Goal: Task Accomplishment & Management: Use online tool/utility

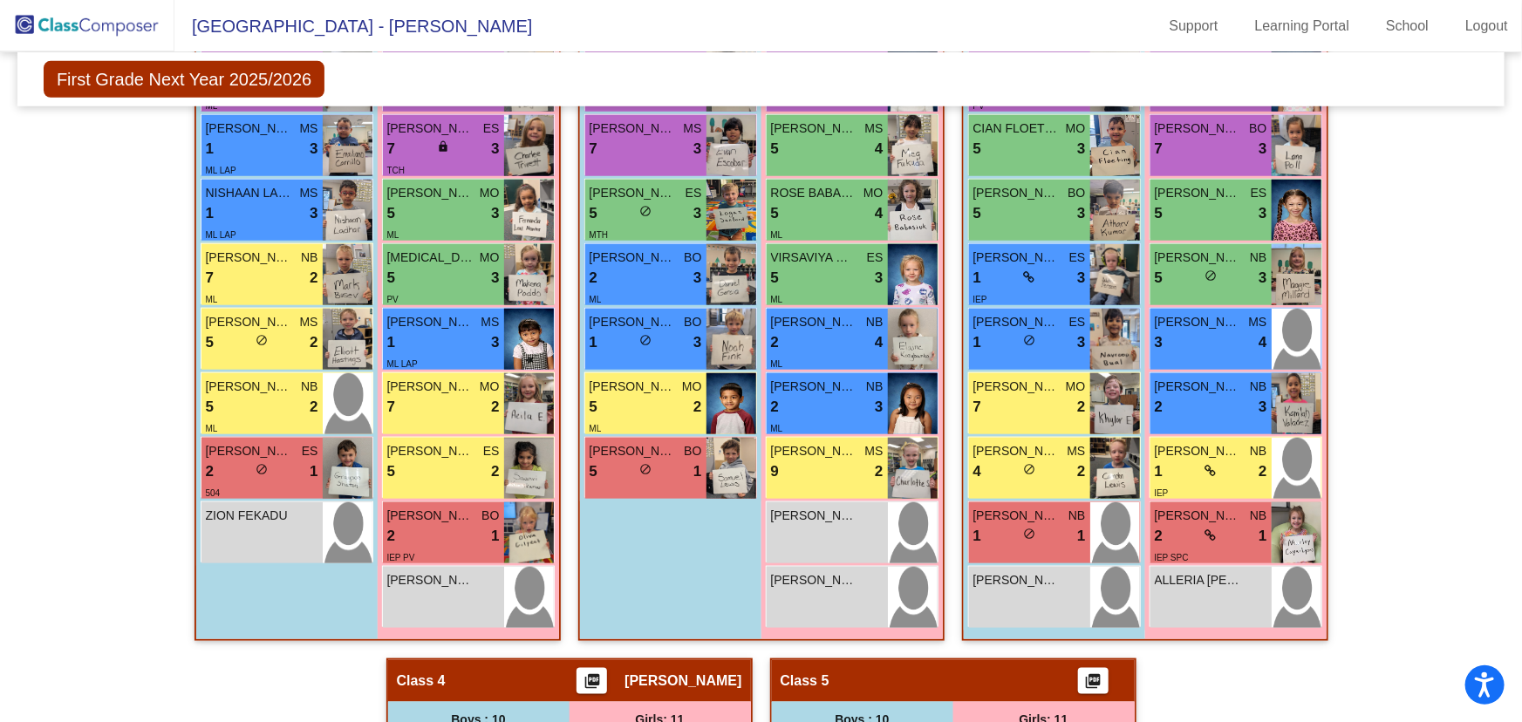
scroll to position [634, 0]
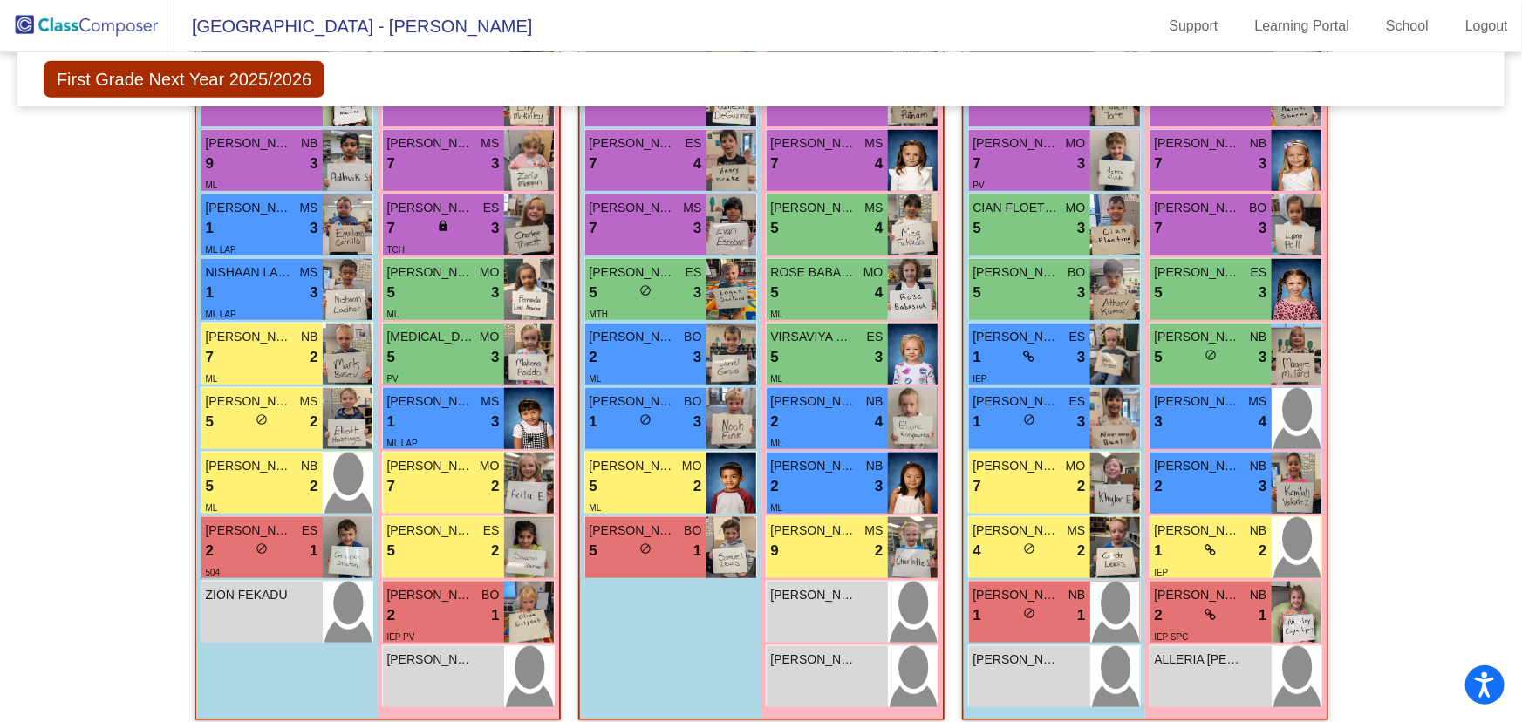
click at [120, 28] on img at bounding box center [87, 25] width 174 height 51
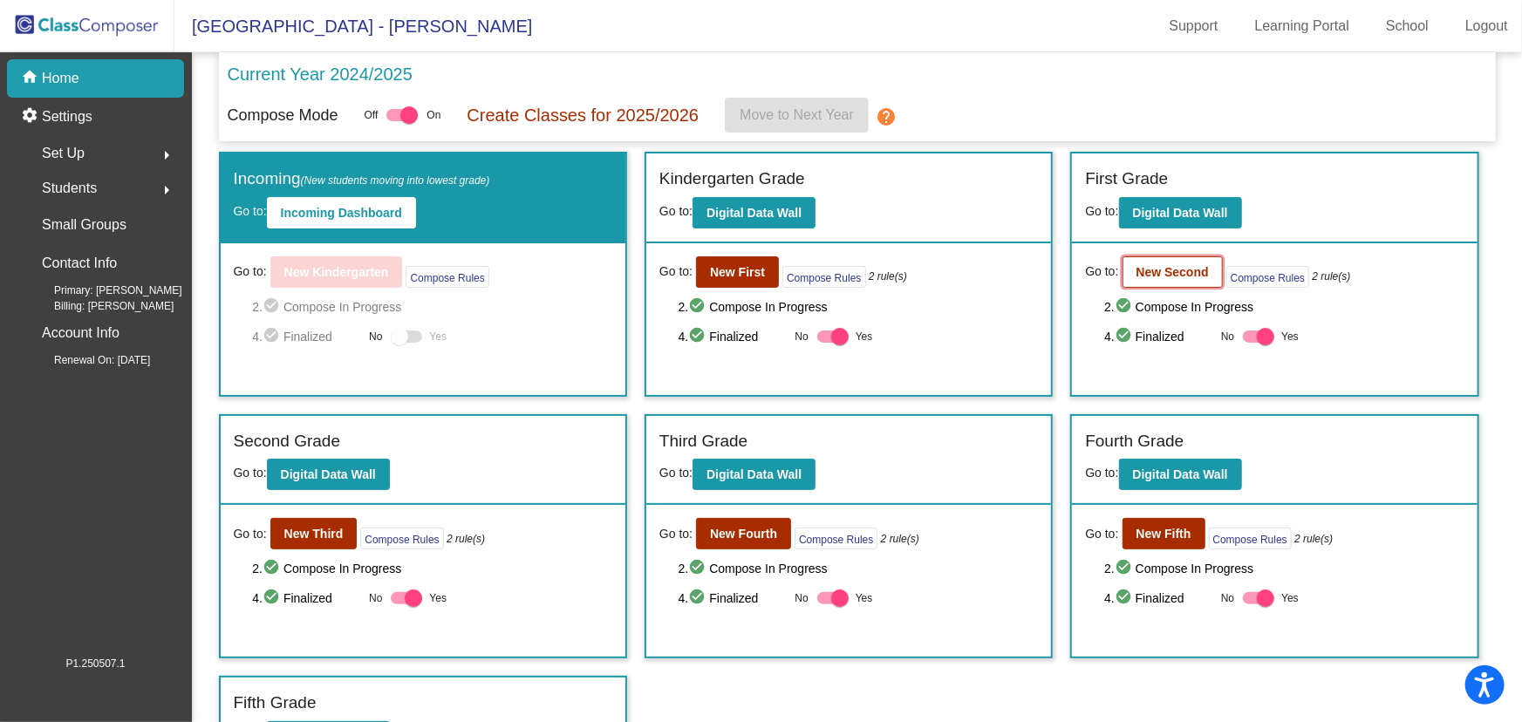
click at [1195, 270] on b "New Second" at bounding box center [1173, 272] width 72 height 14
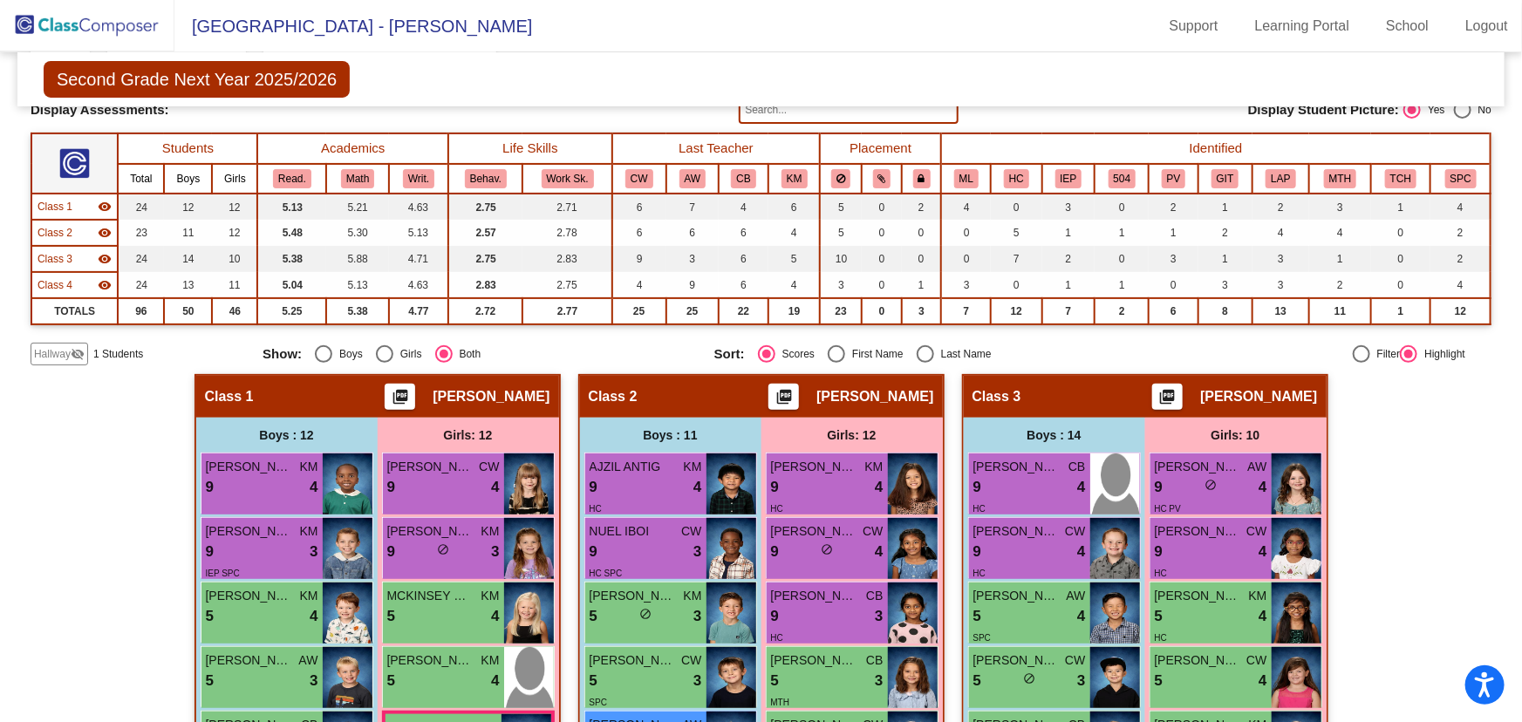
scroll to position [79, 0]
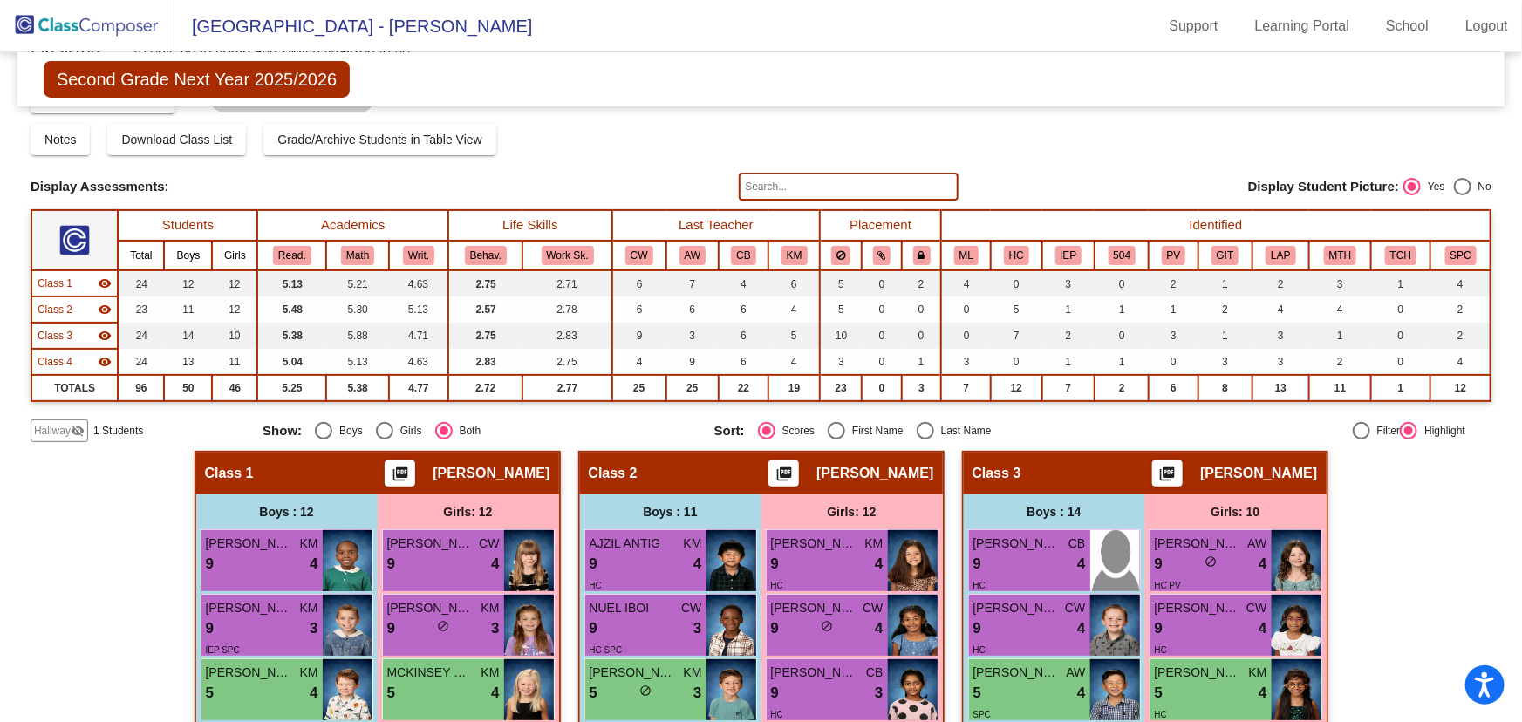
click at [56, 427] on span "Hallway" at bounding box center [52, 431] width 37 height 16
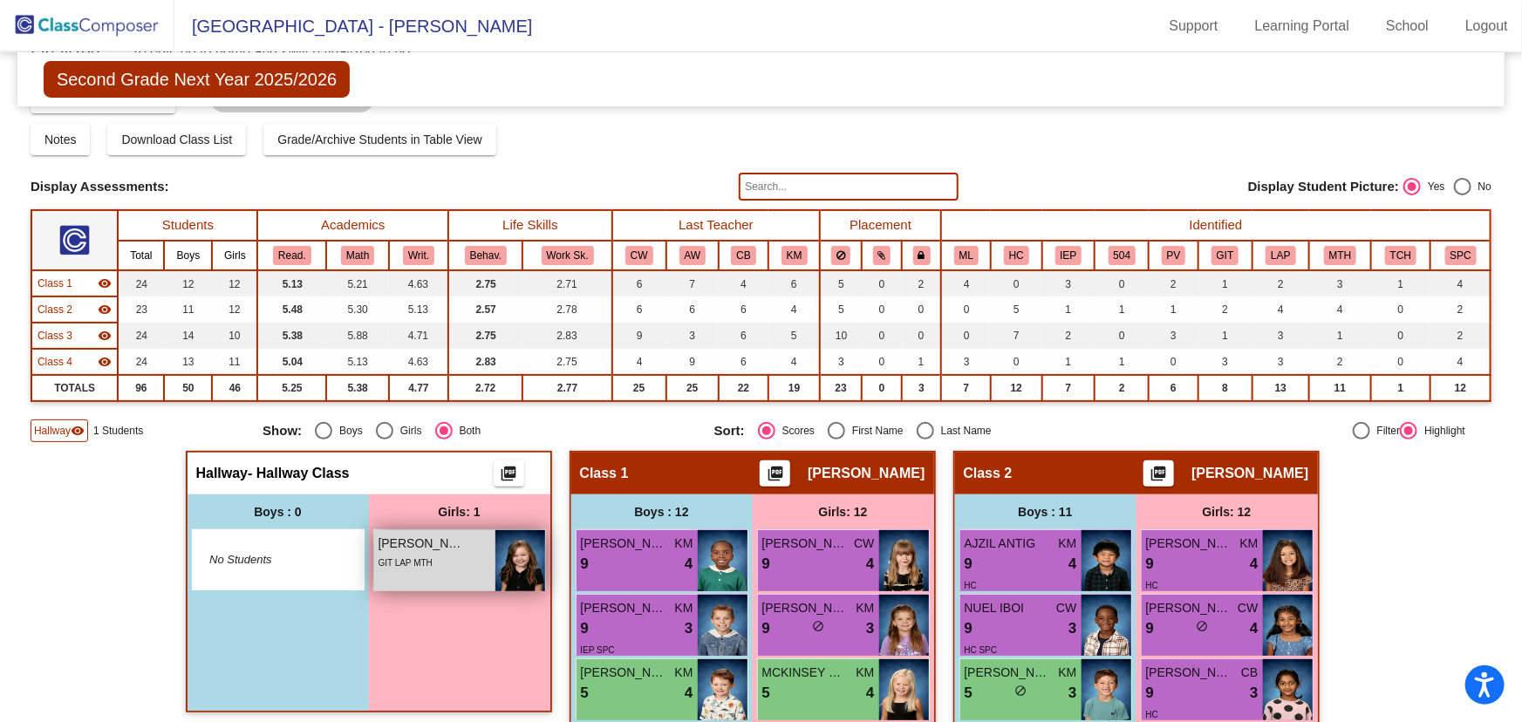
click at [449, 535] on span "[PERSON_NAME]" at bounding box center [422, 544] width 87 height 18
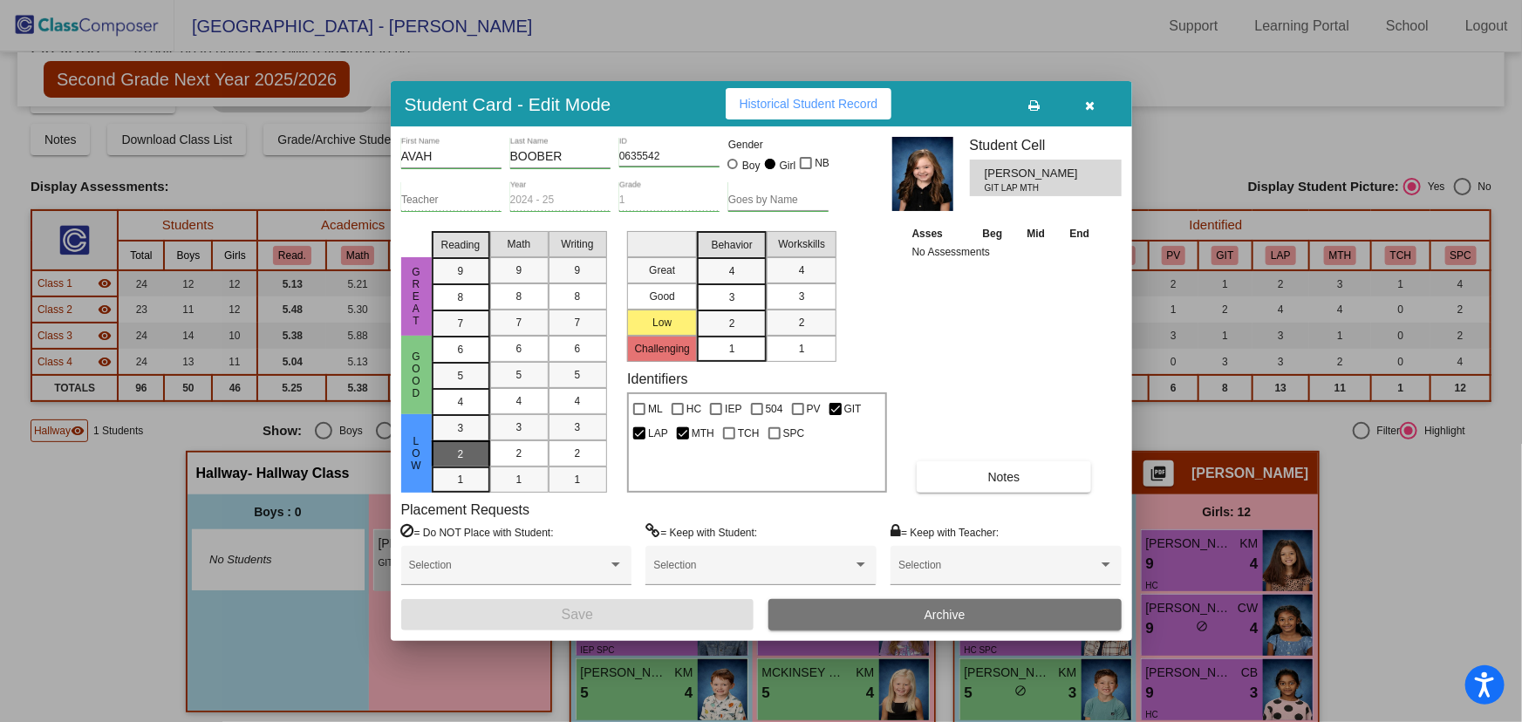
click at [461, 436] on span "2" at bounding box center [461, 428] width 6 height 16
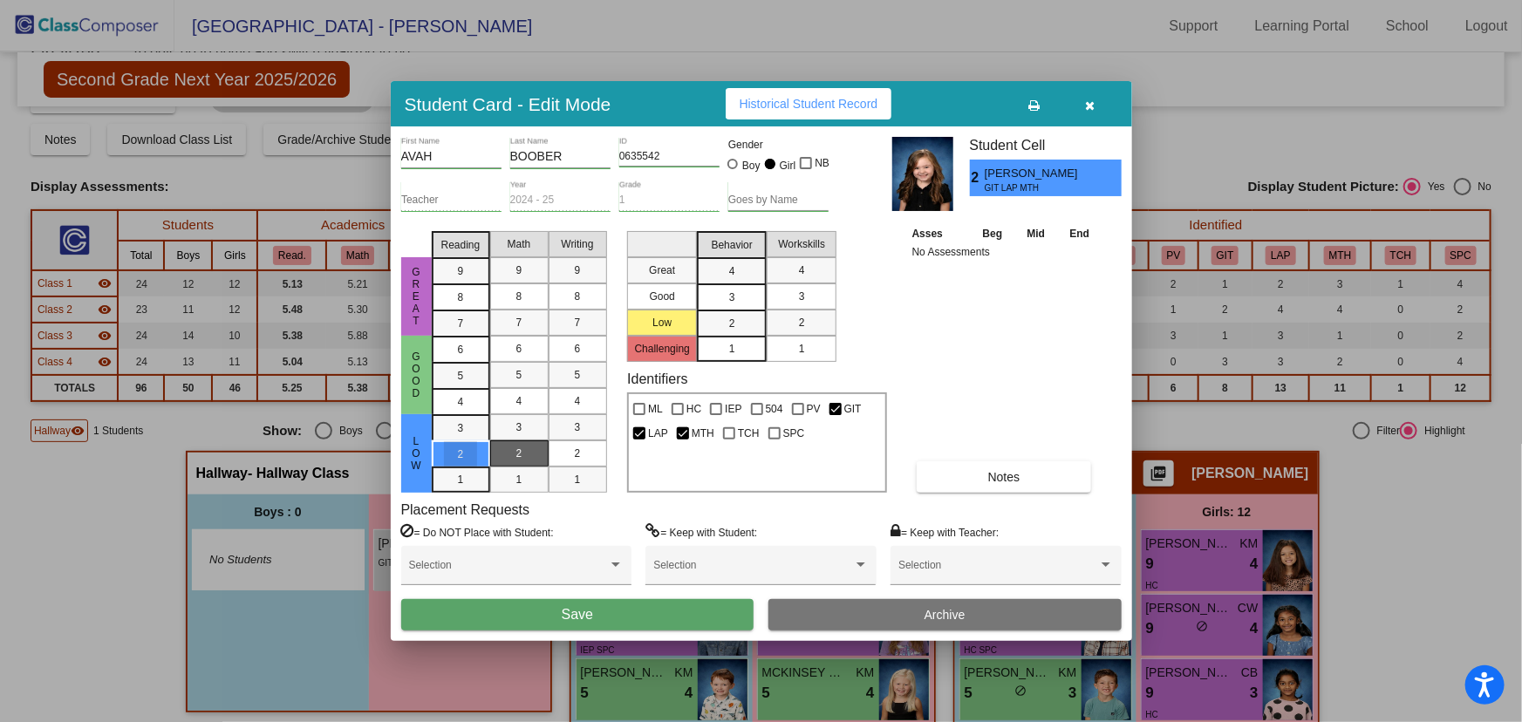
click at [505, 449] on div "2" at bounding box center [519, 453] width 34 height 26
click at [575, 456] on span "2" at bounding box center [578, 454] width 6 height 16
click at [721, 325] on div "2" at bounding box center [732, 324] width 34 height 26
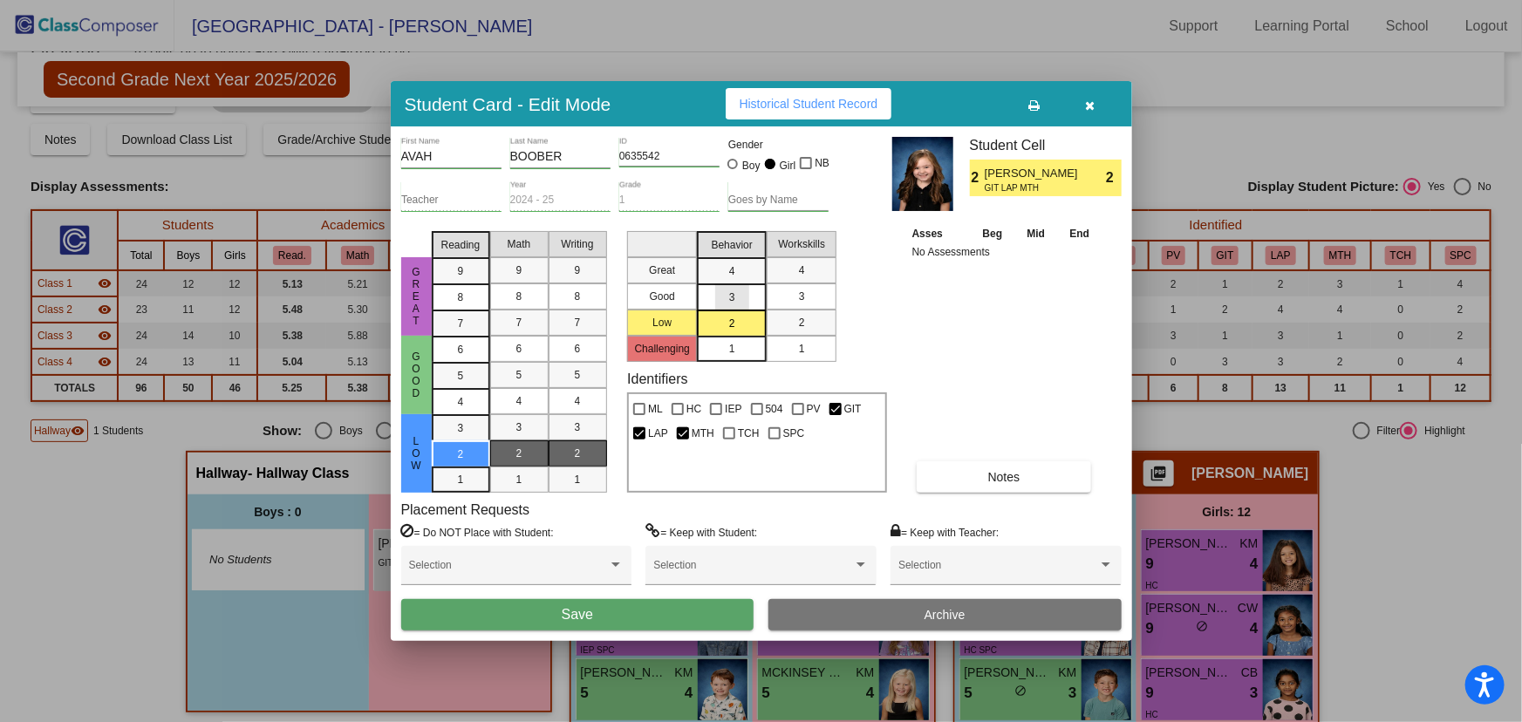
click at [735, 284] on div "3" at bounding box center [732, 271] width 34 height 26
click at [808, 325] on div "2" at bounding box center [802, 323] width 34 height 26
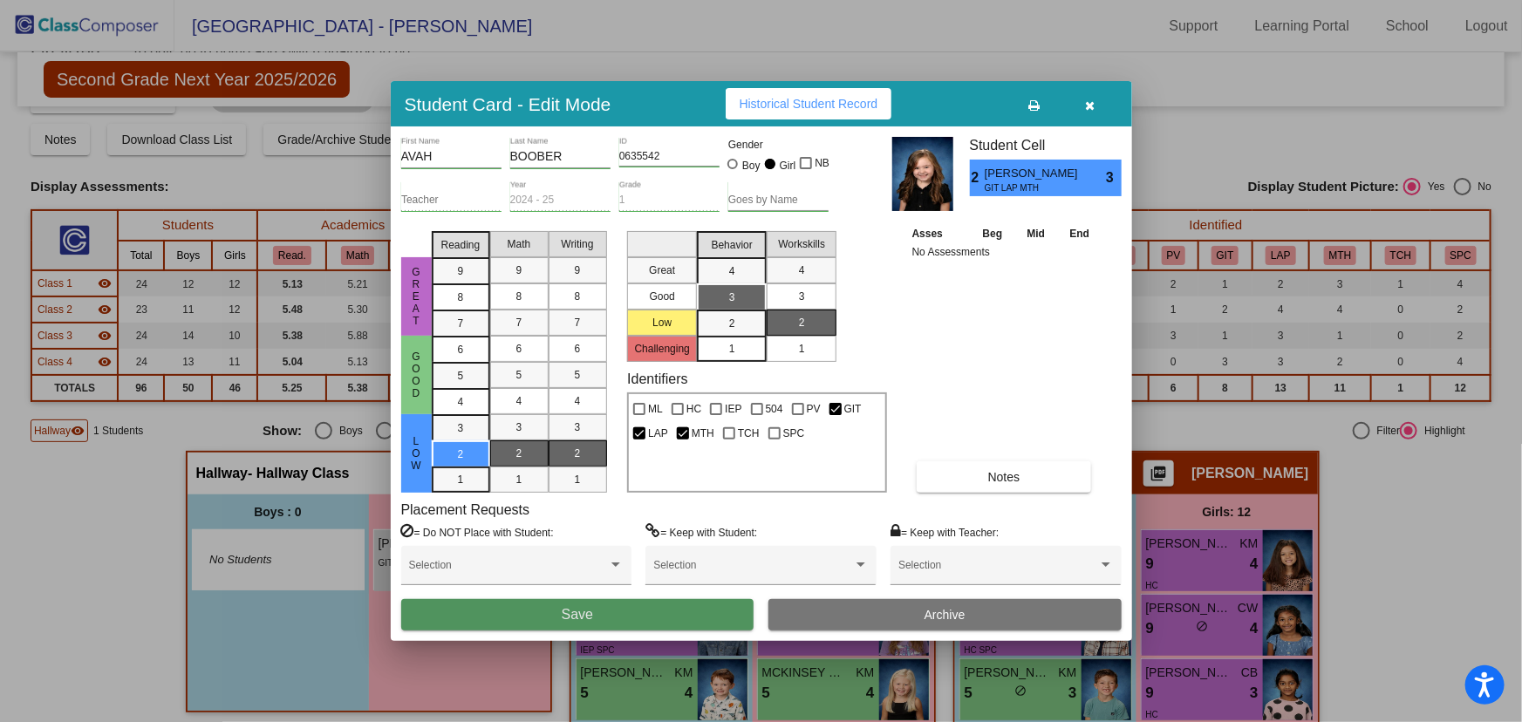
click at [628, 616] on button "Save" at bounding box center [577, 614] width 353 height 31
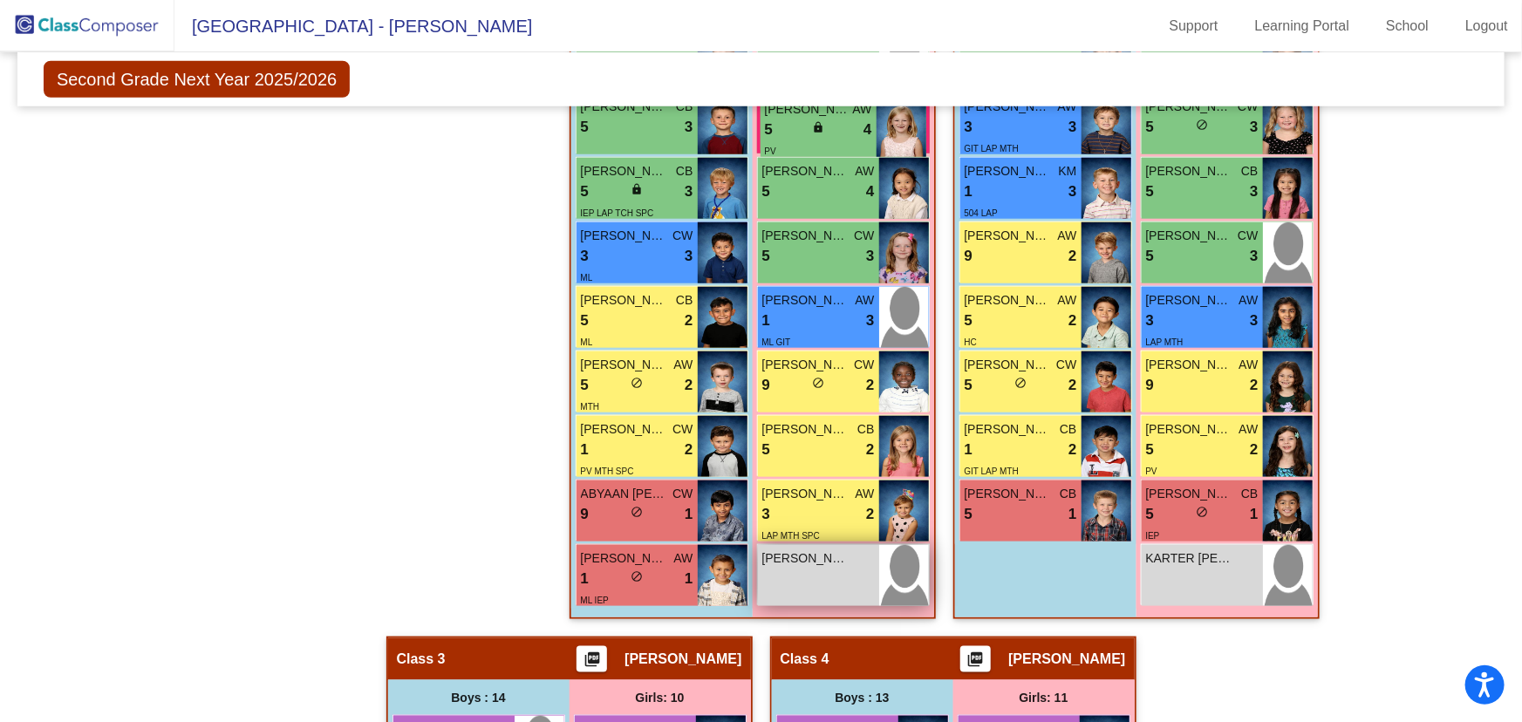
scroll to position [793, 0]
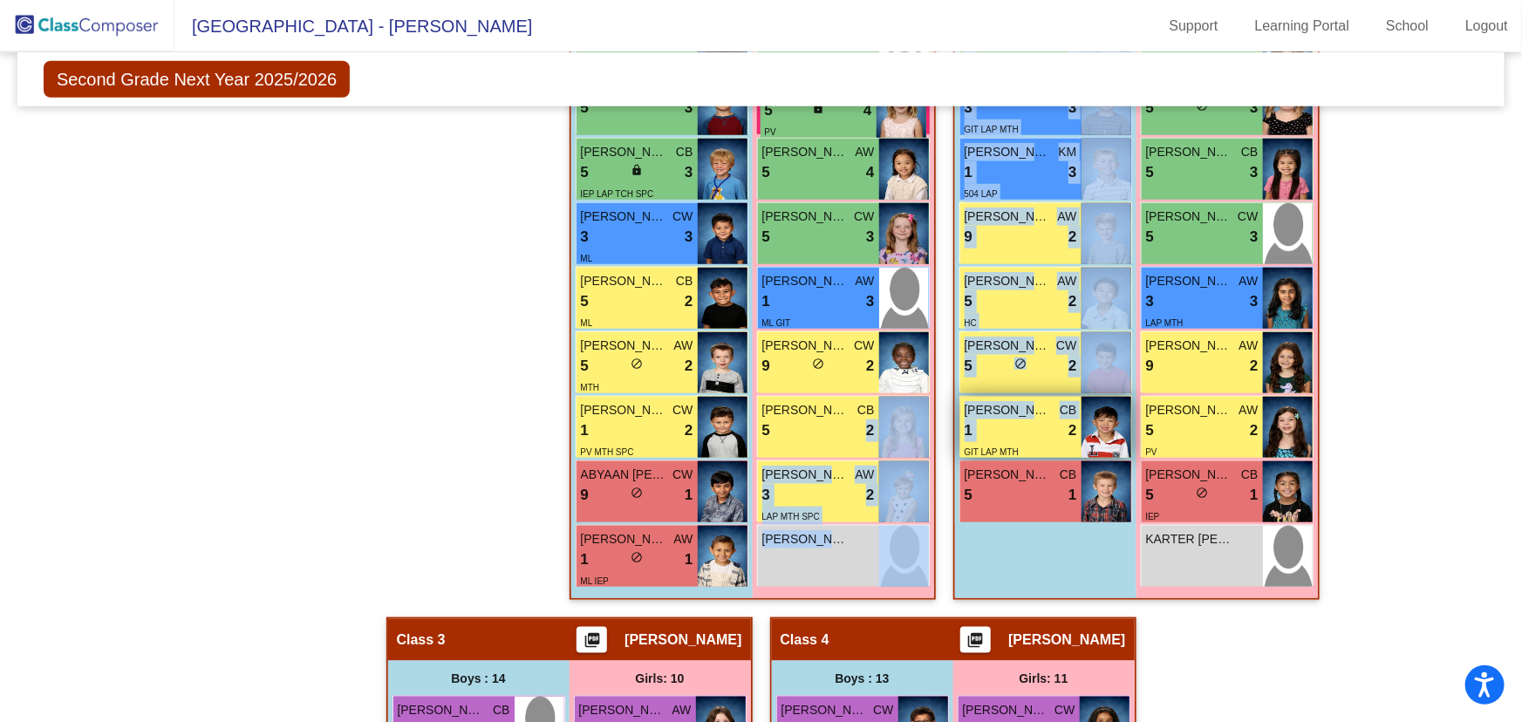
drag, startPoint x: 805, startPoint y: 436, endPoint x: 960, endPoint y: 413, distance: 156.9
click at [1047, 427] on div "Hallway - Hallway Class picture_as_pdf Add Student First Name Last Name Student…" at bounding box center [761, 682] width 1461 height 1891
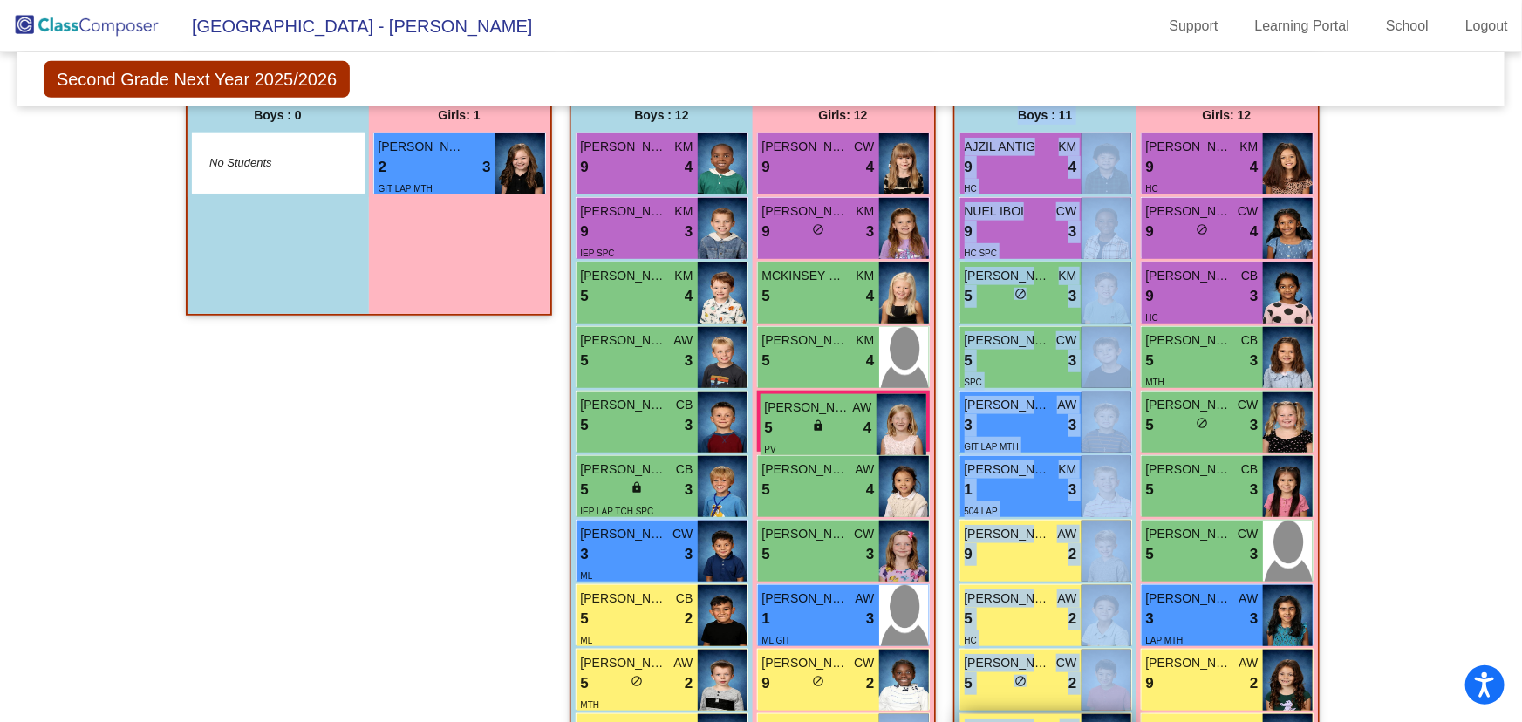
scroll to position [0, 0]
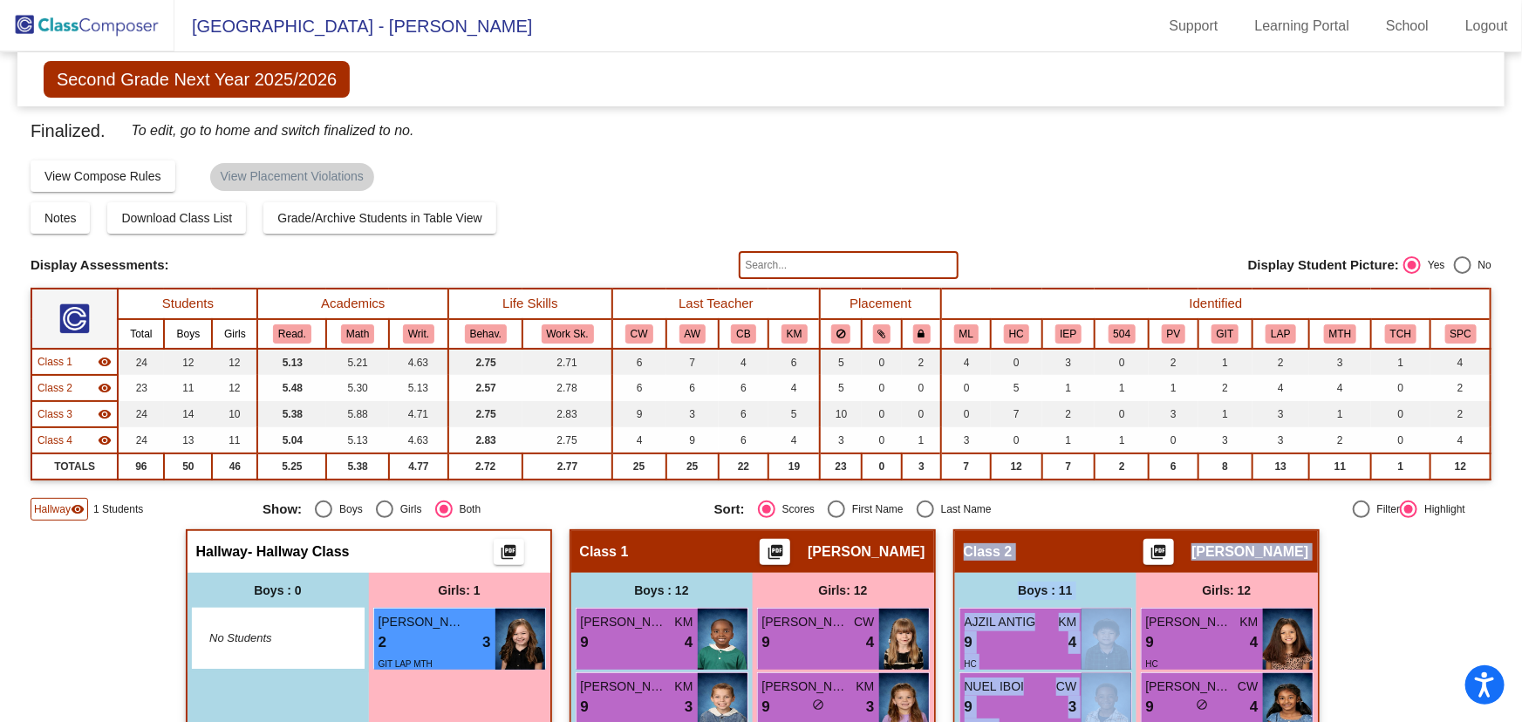
click at [84, 19] on img at bounding box center [87, 25] width 174 height 51
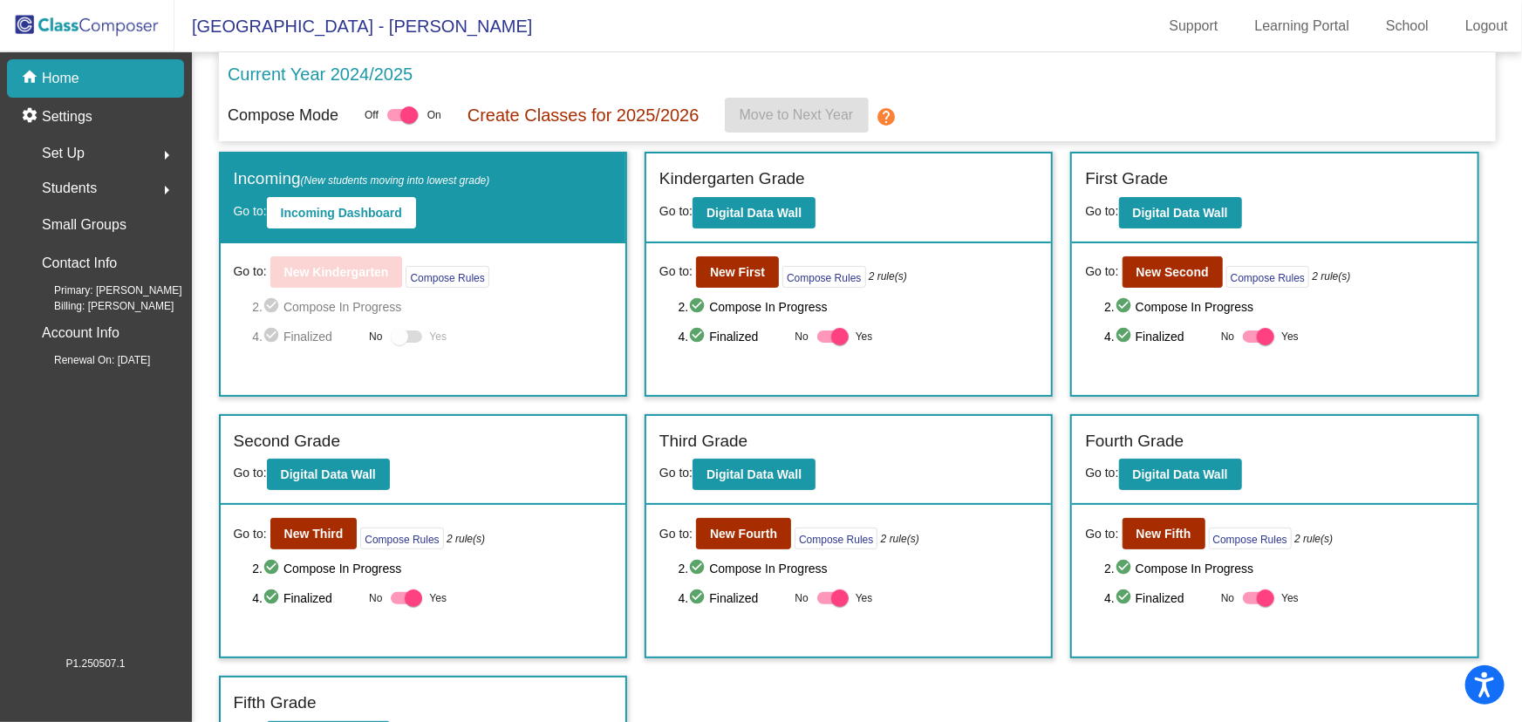
click at [1258, 343] on div at bounding box center [1265, 336] width 17 height 17
click at [1252, 343] on input "Yes" at bounding box center [1251, 343] width 1 height 1
checkbox input "false"
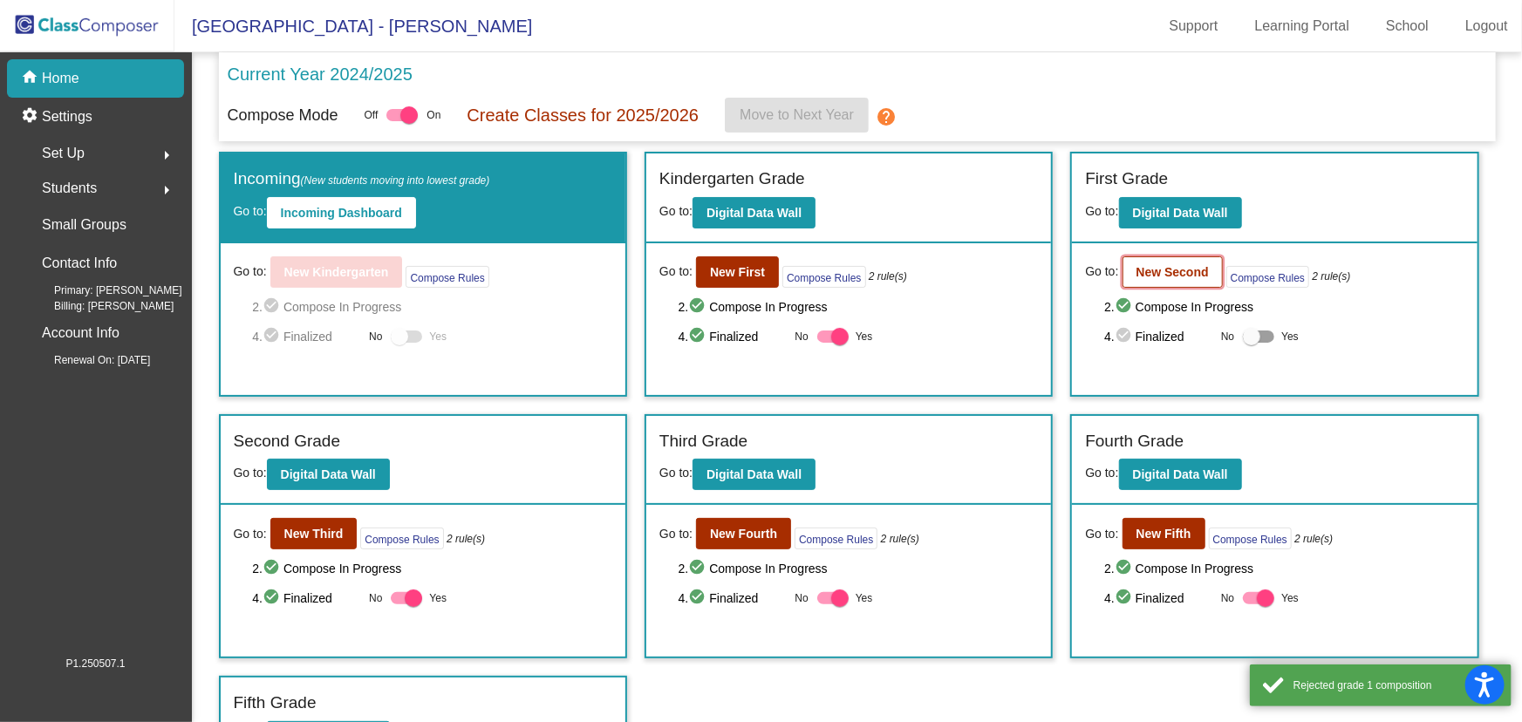
click at [1174, 279] on button "New Second" at bounding box center [1173, 271] width 100 height 31
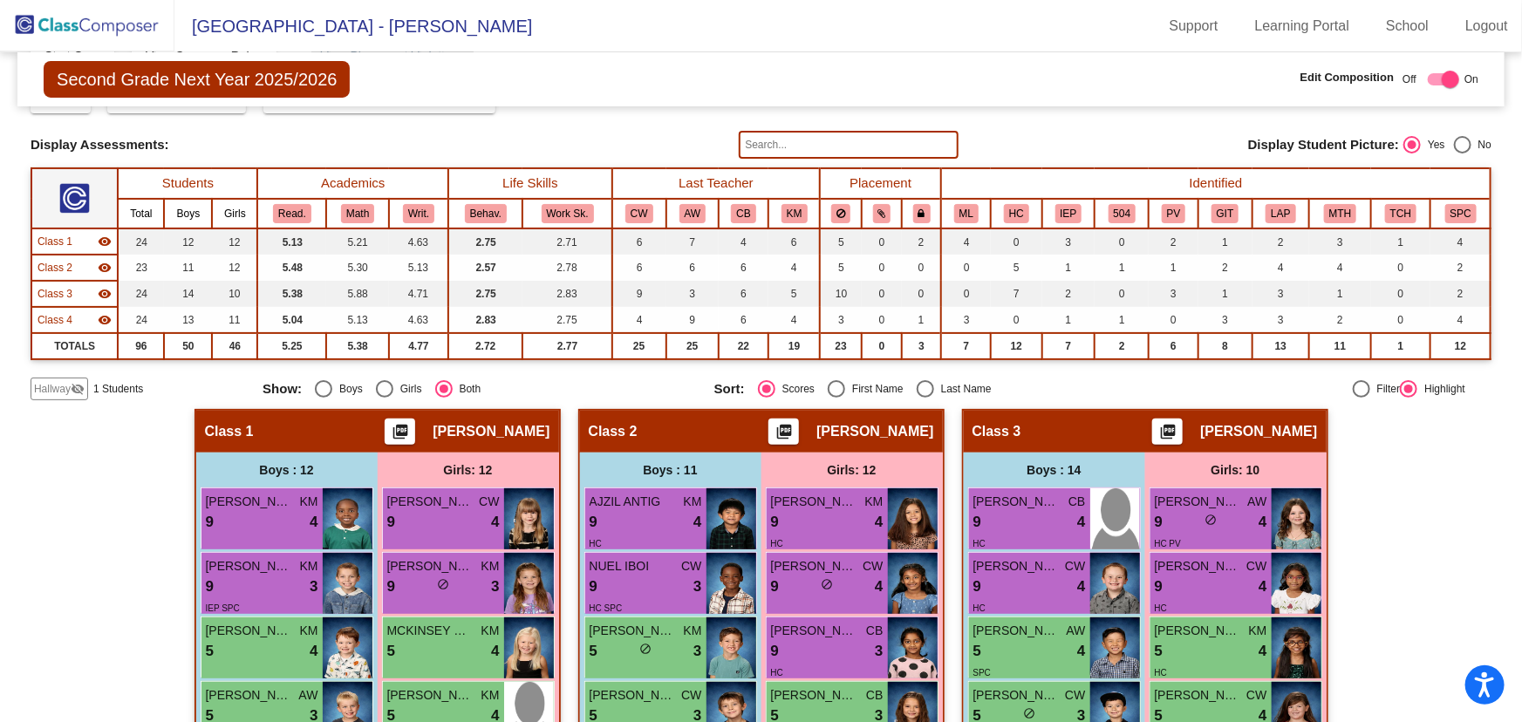
scroll to position [237, 0]
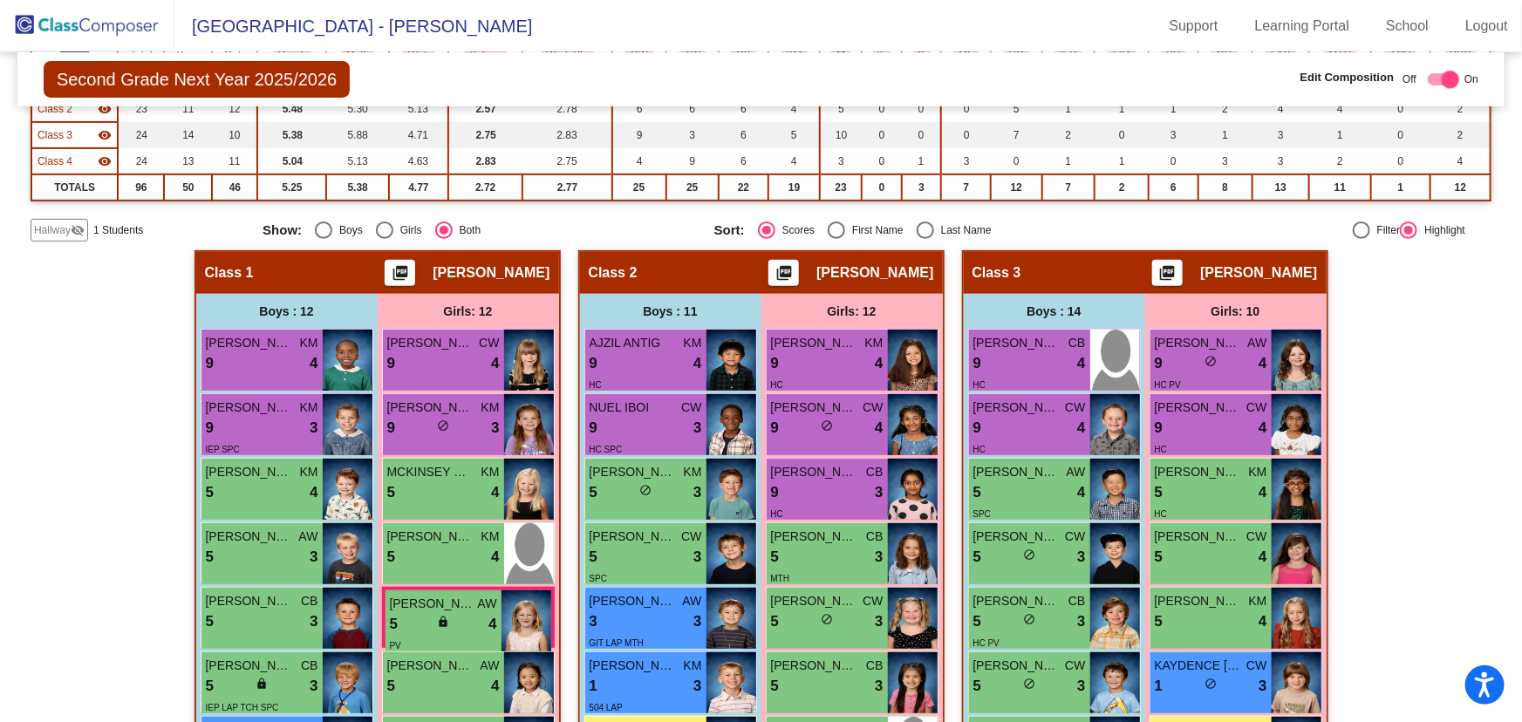
click at [41, 226] on span "Hallway" at bounding box center [52, 230] width 37 height 16
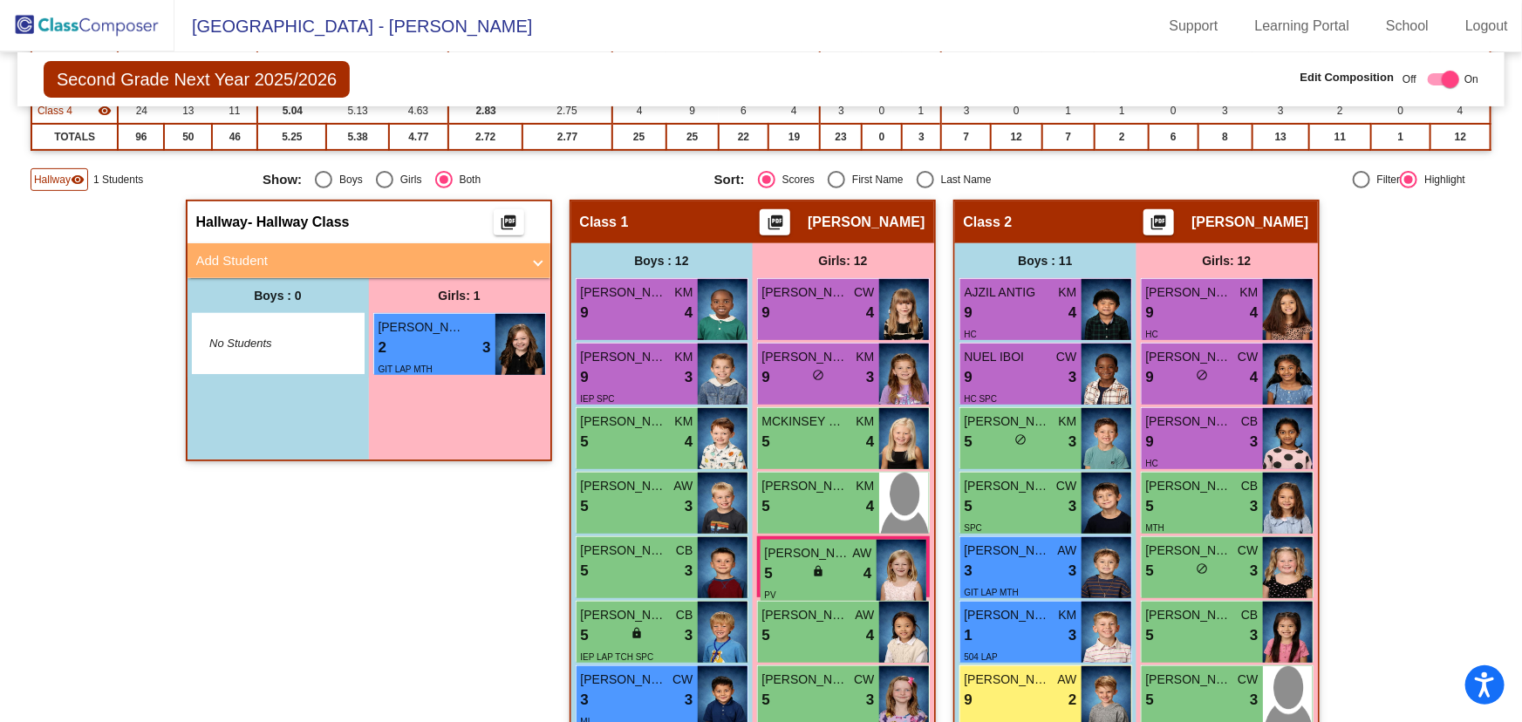
scroll to position [317, 0]
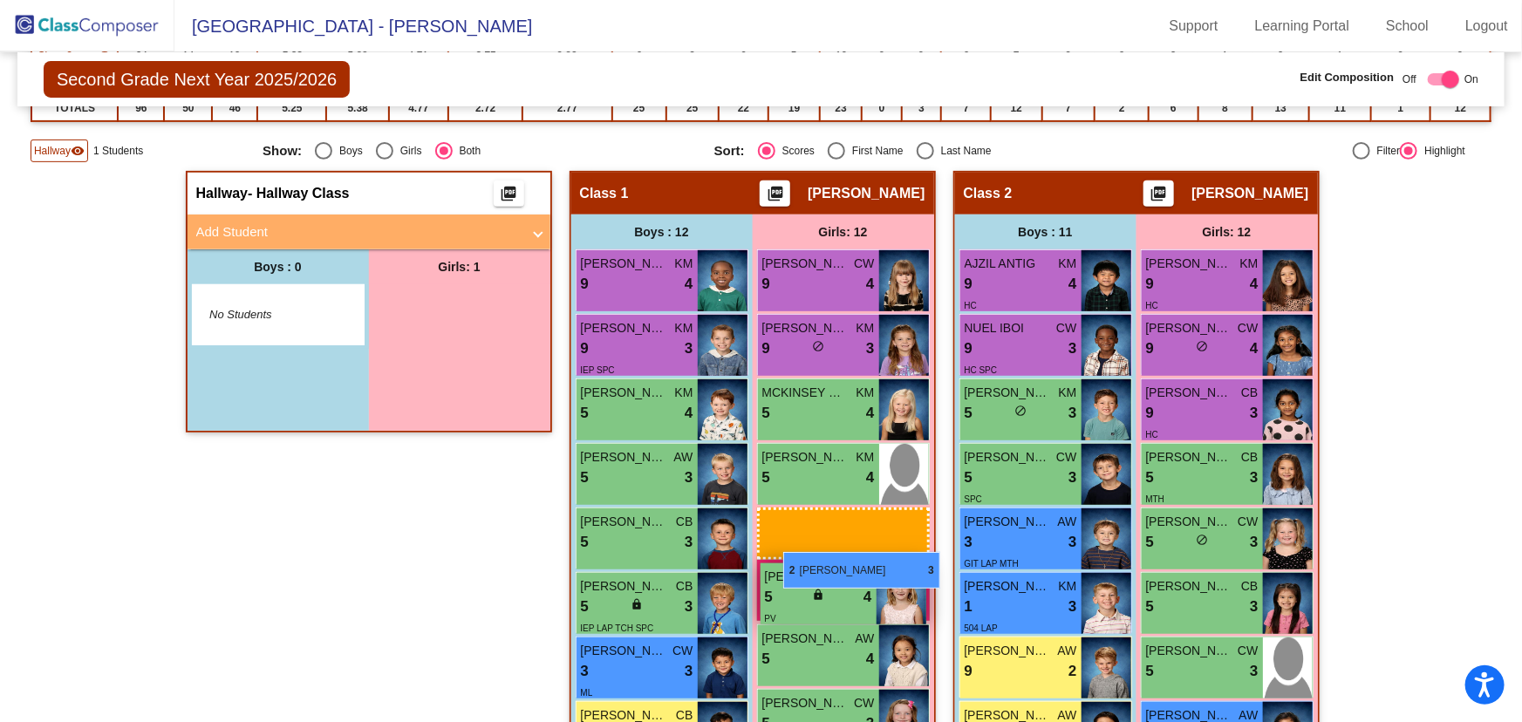
drag, startPoint x: 442, startPoint y: 315, endPoint x: 783, endPoint y: 551, distance: 415.0
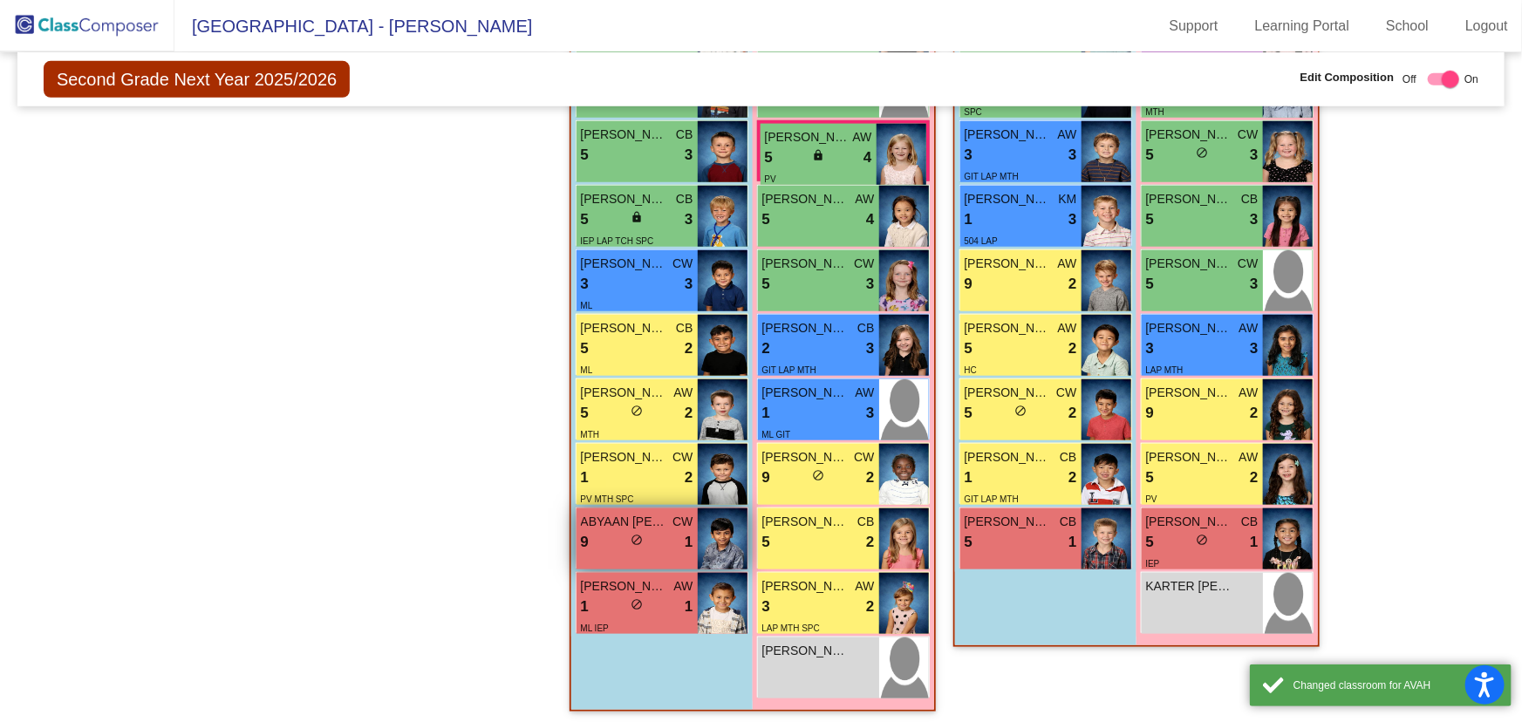
scroll to position [714, 0]
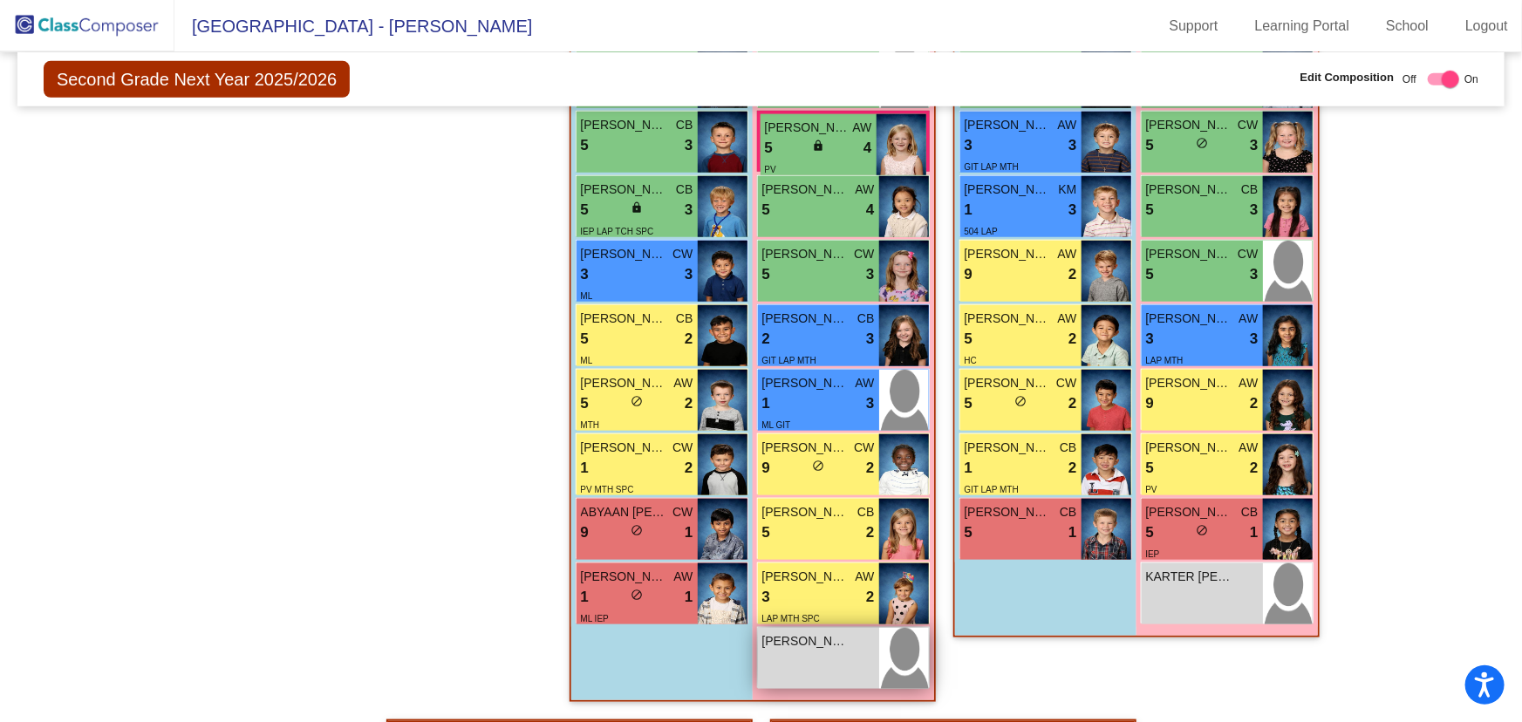
click at [818, 673] on div "[PERSON_NAME] lock do_not_disturb_alt" at bounding box center [818, 658] width 121 height 61
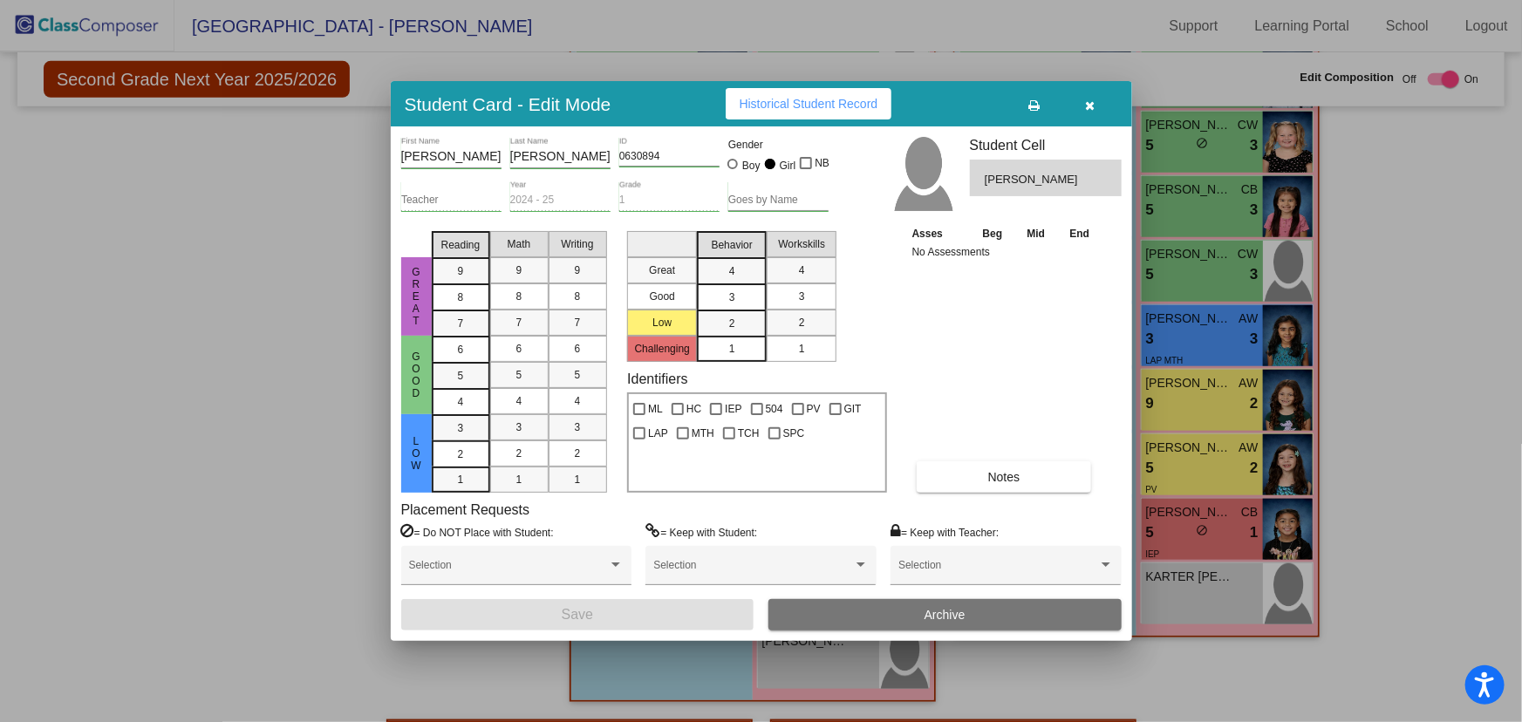
click at [1090, 99] on icon "button" at bounding box center [1090, 105] width 10 height 12
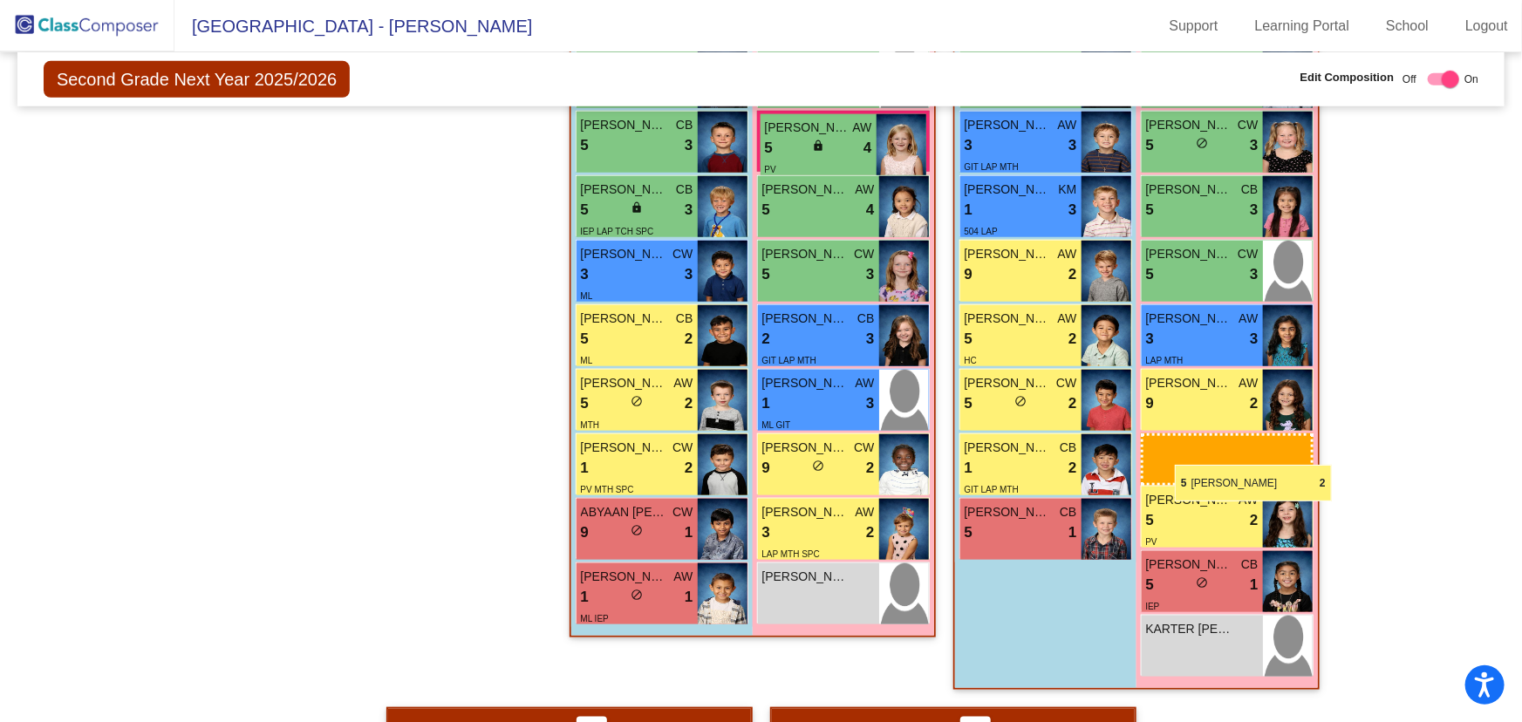
drag, startPoint x: 791, startPoint y: 524, endPoint x: 1175, endPoint y: 465, distance: 388.4
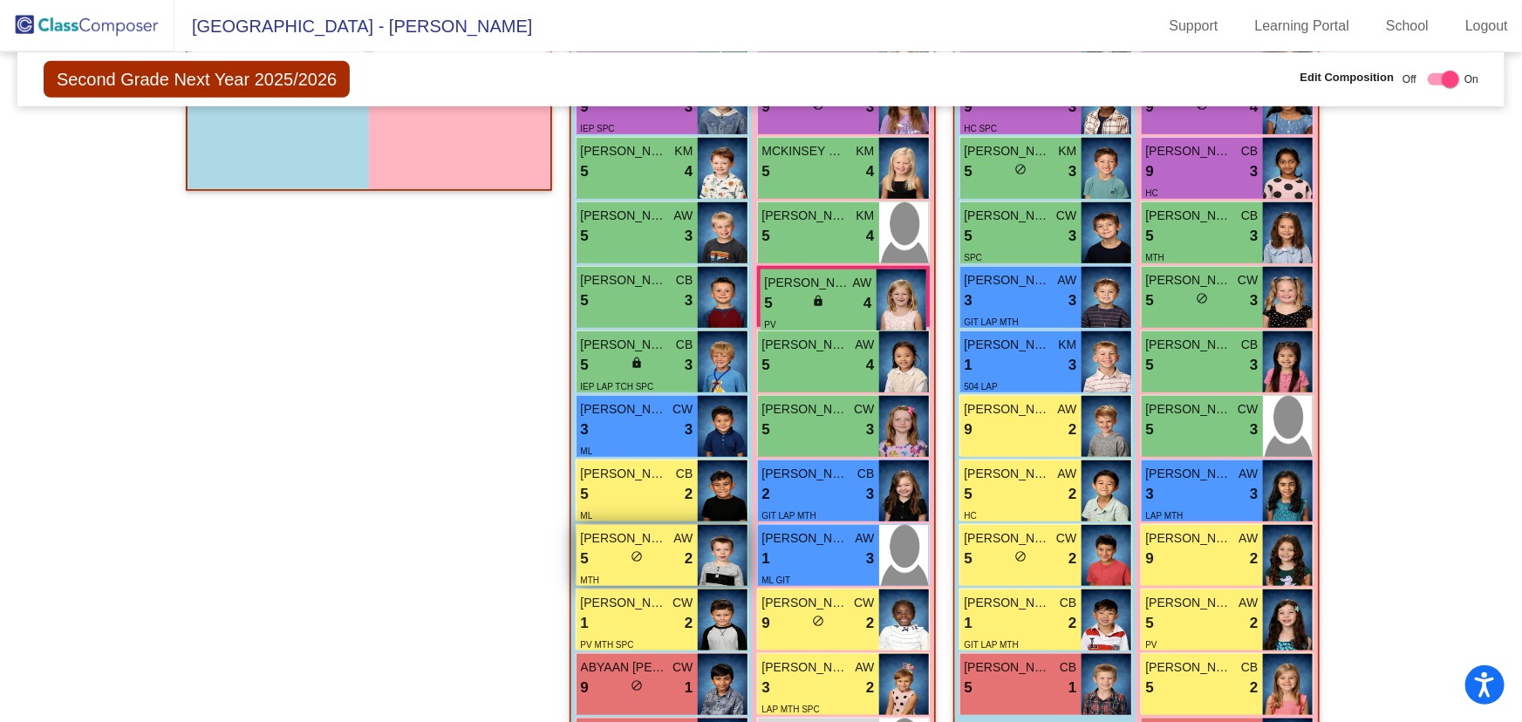
scroll to position [634, 0]
